Goal: Find specific page/section: Find specific page/section

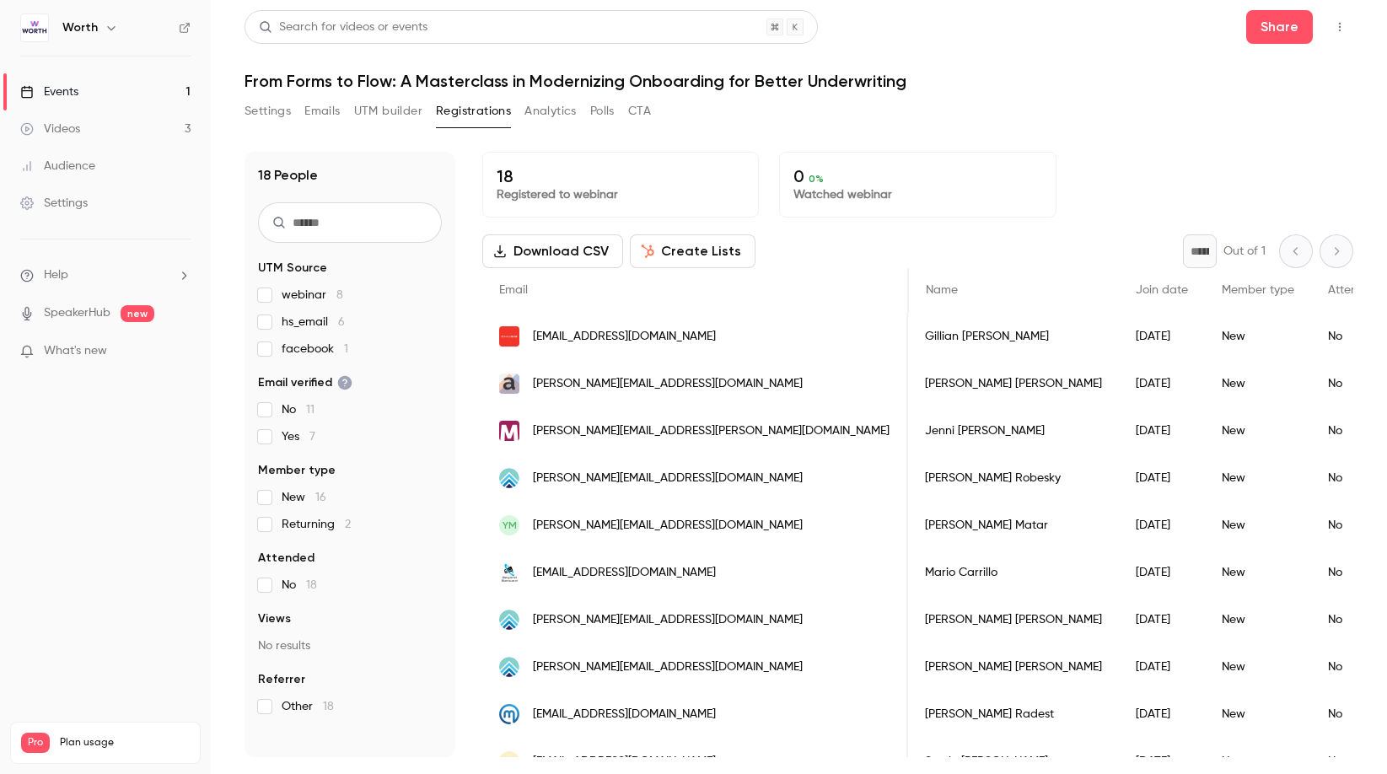
scroll to position [0, 1303]
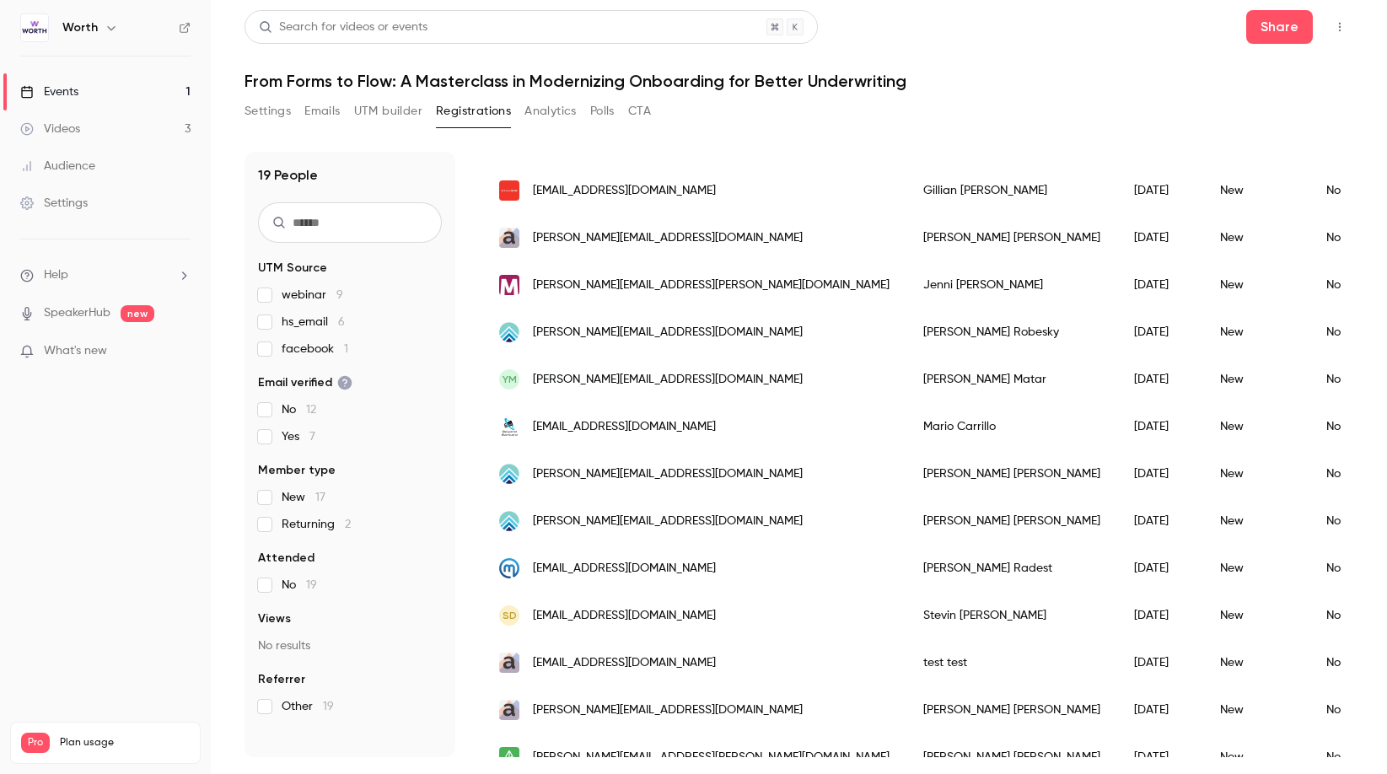
scroll to position [355, 0]
